Goal: Task Accomplishment & Management: Complete application form

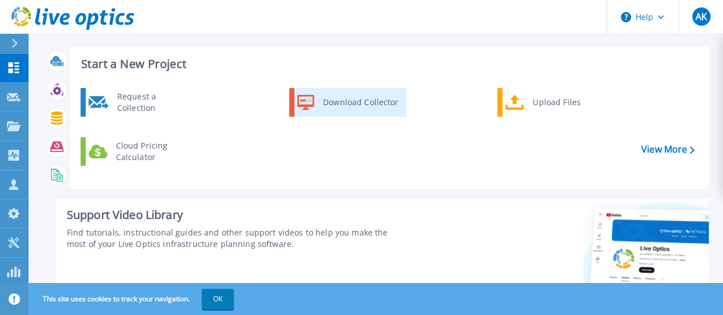
scroll to position [69, 0]
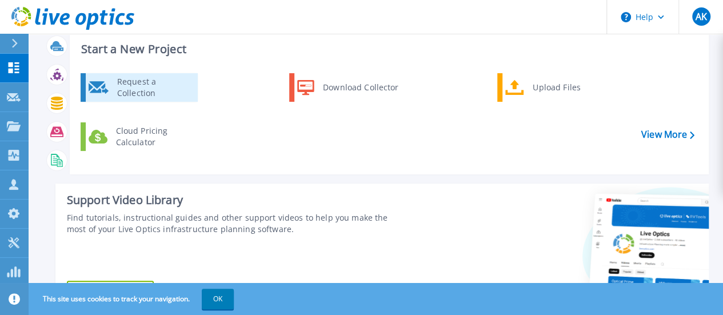
click at [143, 85] on div "Request a Collection" at bounding box center [152, 87] width 83 height 23
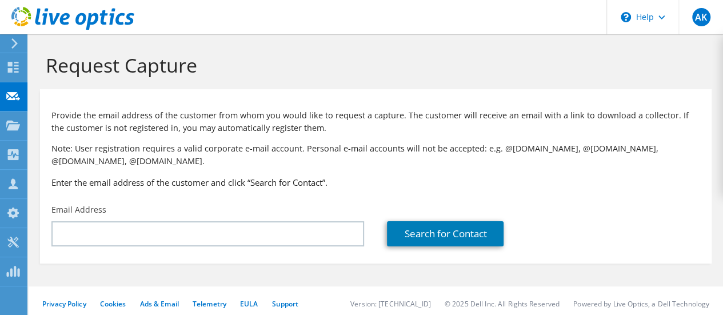
scroll to position [6, 0]
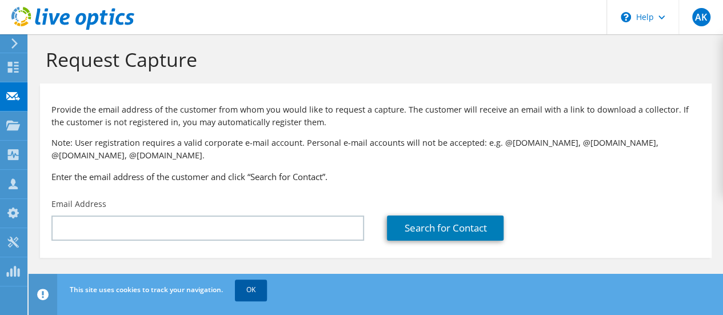
click at [250, 292] on link "OK" at bounding box center [251, 289] width 32 height 21
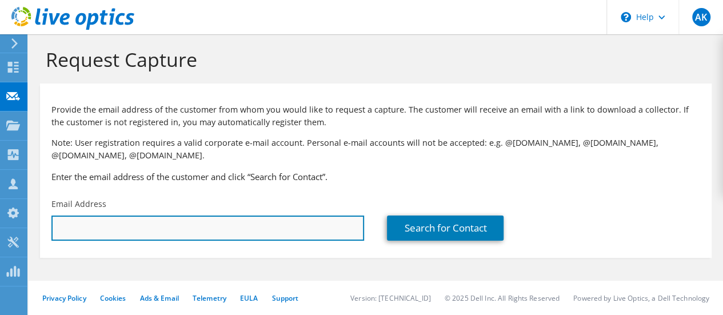
click at [150, 229] on input "text" at bounding box center [207, 227] width 312 height 25
paste input "sagi_itamar@nahariya.muni.il"
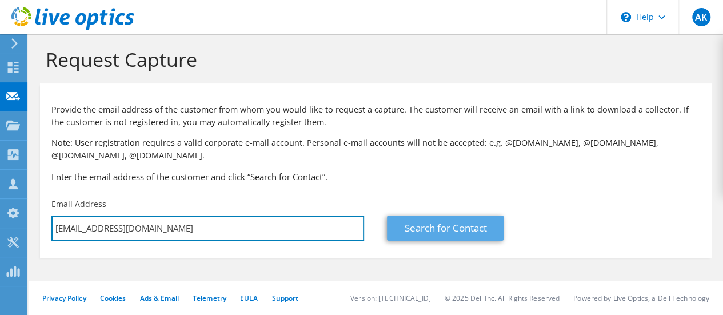
type input "sagi_itamar@nahariya.muni.il"
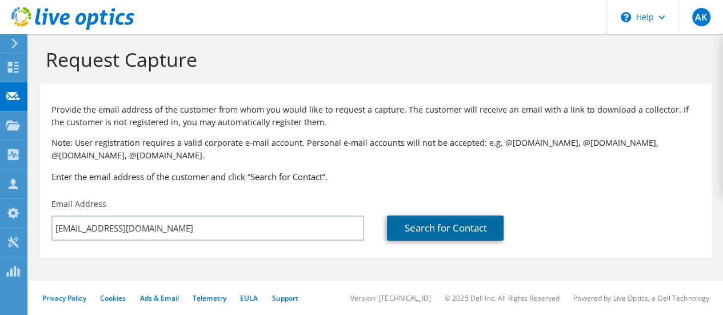
click at [446, 231] on link "Search for Contact" at bounding box center [445, 227] width 117 height 25
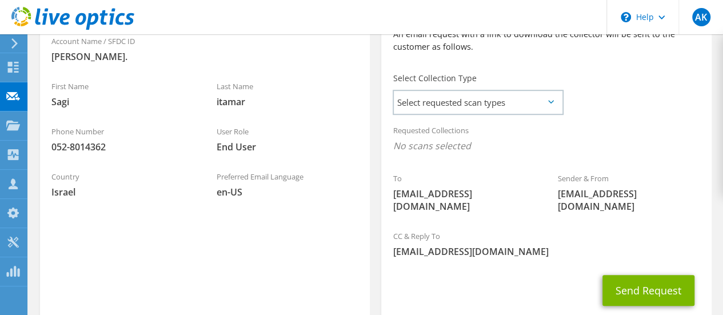
scroll to position [288, 0]
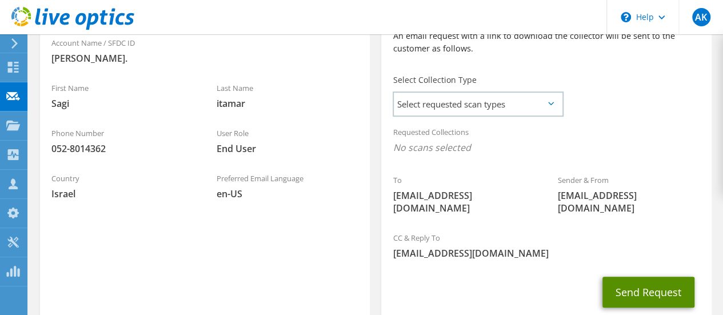
click at [647, 284] on button "Send Request" at bounding box center [648, 291] width 92 height 31
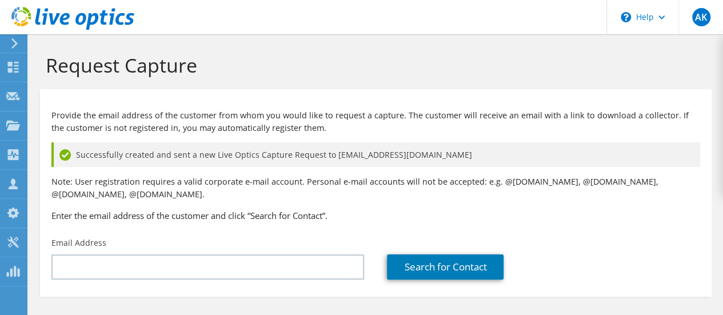
scroll to position [39, 0]
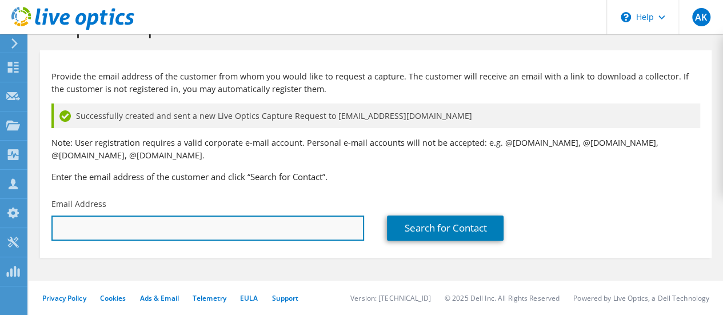
click at [233, 230] on input "text" at bounding box center [207, 227] width 312 height 25
paste input "[EMAIL_ADDRESS][DOMAIN_NAME]"
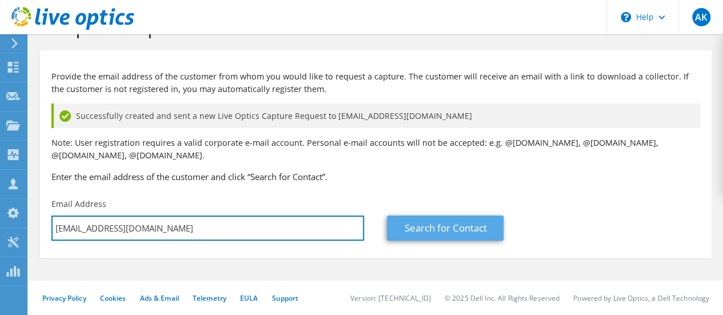
type input "[EMAIL_ADDRESS][DOMAIN_NAME]"
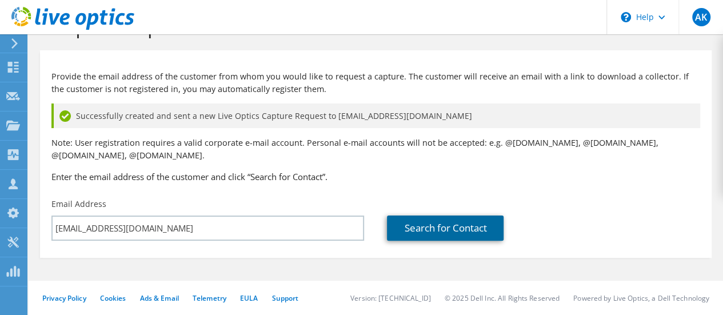
click at [435, 226] on link "Search for Contact" at bounding box center [445, 227] width 117 height 25
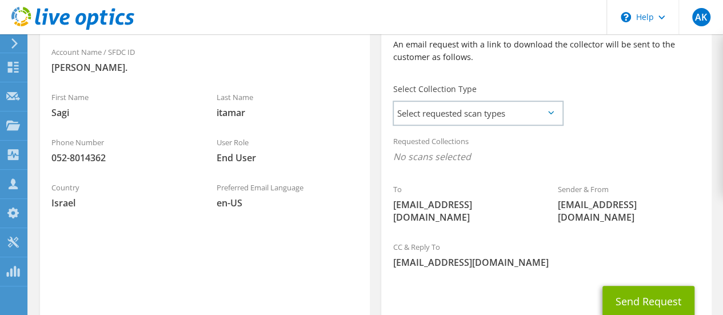
scroll to position [312, 0]
click at [520, 107] on span "Select requested scan types" at bounding box center [478, 112] width 168 height 23
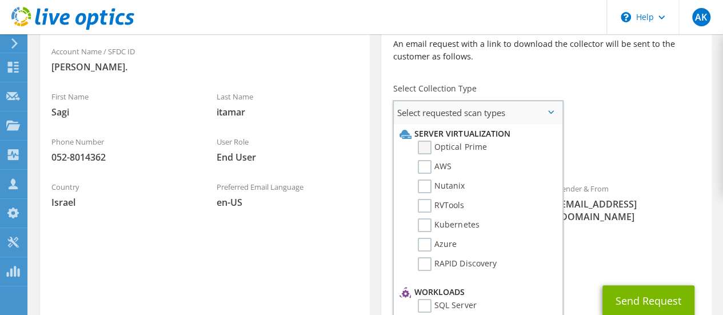
click at [427, 149] on label "Optical Prime" at bounding box center [452, 148] width 69 height 14
click at [0, 0] on input "Optical Prime" at bounding box center [0, 0] width 0 height 0
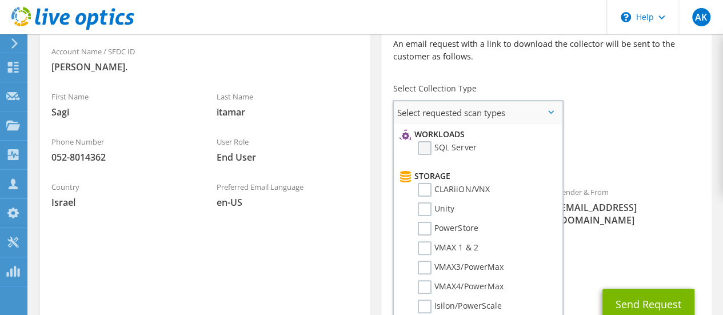
scroll to position [164, 0]
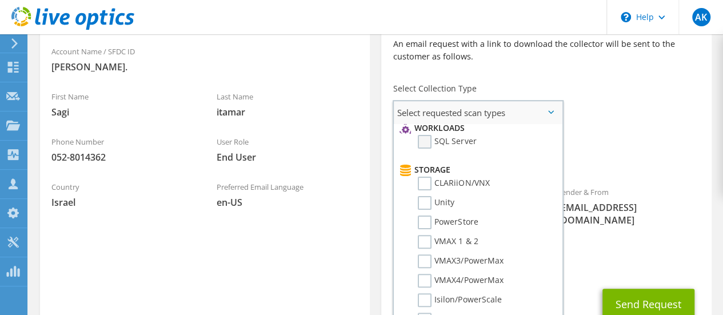
click at [428, 142] on label "SQL Server" at bounding box center [447, 142] width 58 height 14
click at [0, 0] on input "SQL Server" at bounding box center [0, 0] width 0 height 0
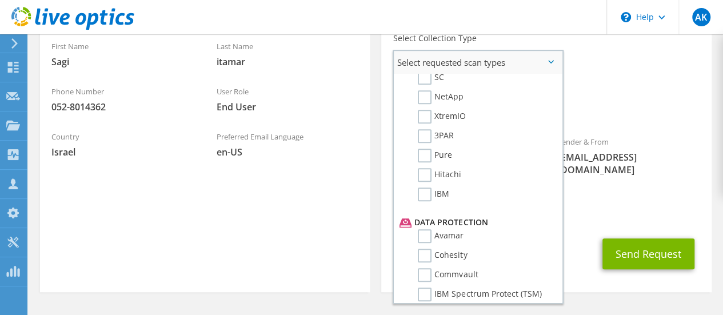
scroll to position [324, 0]
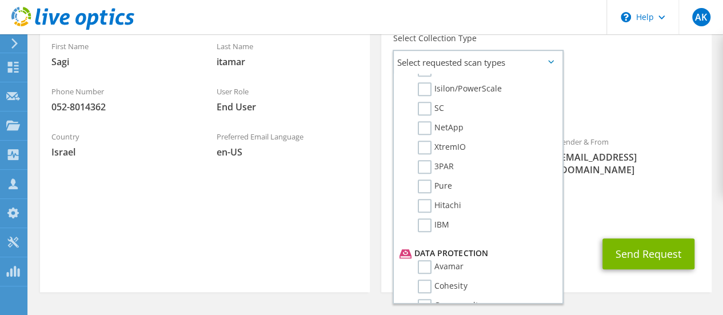
click at [636, 78] on div "Requested Collections No scans selected Optical Prime SQL Server" at bounding box center [546, 101] width 330 height 46
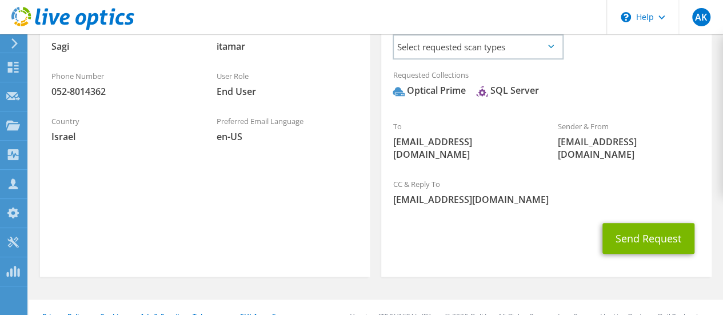
scroll to position [385, 0]
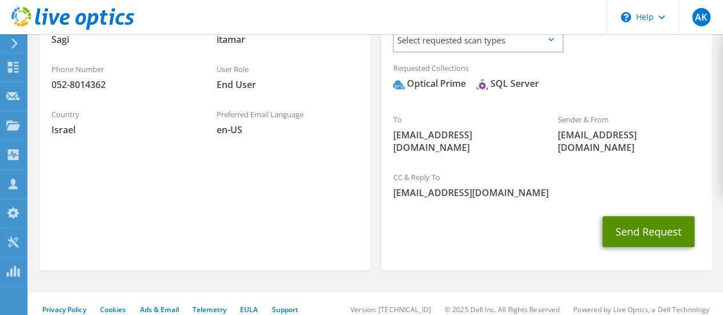
click at [657, 220] on button "Send Request" at bounding box center [648, 231] width 92 height 31
